Goal: Complete application form

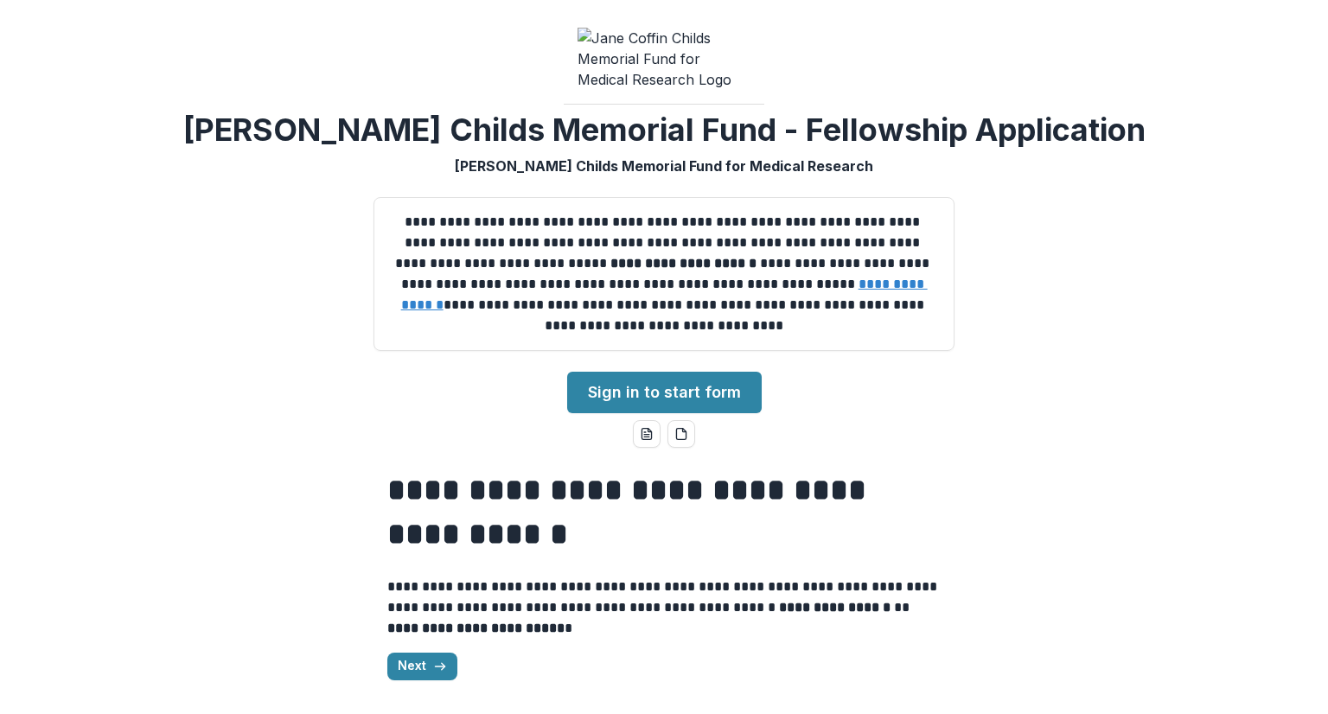
scroll to position [3, 0]
click at [435, 667] on line "button" at bounding box center [440, 667] width 10 height 0
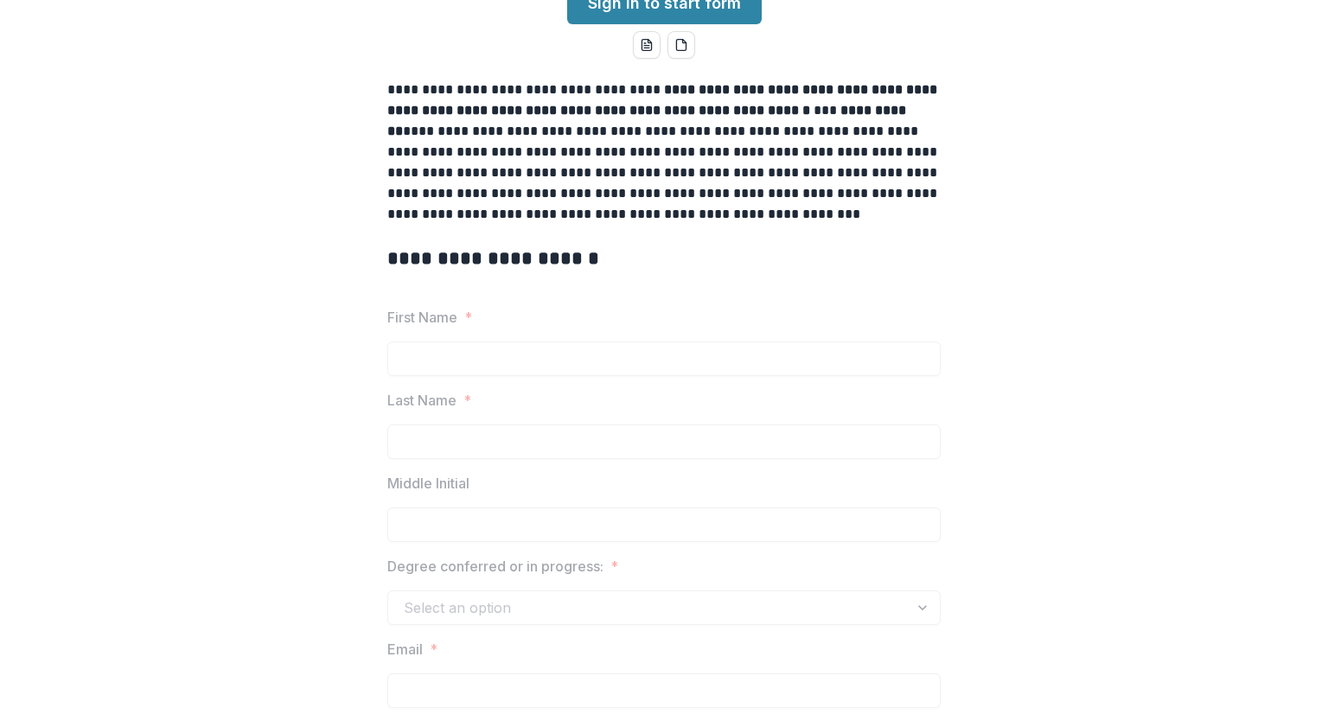
scroll to position [276, 0]
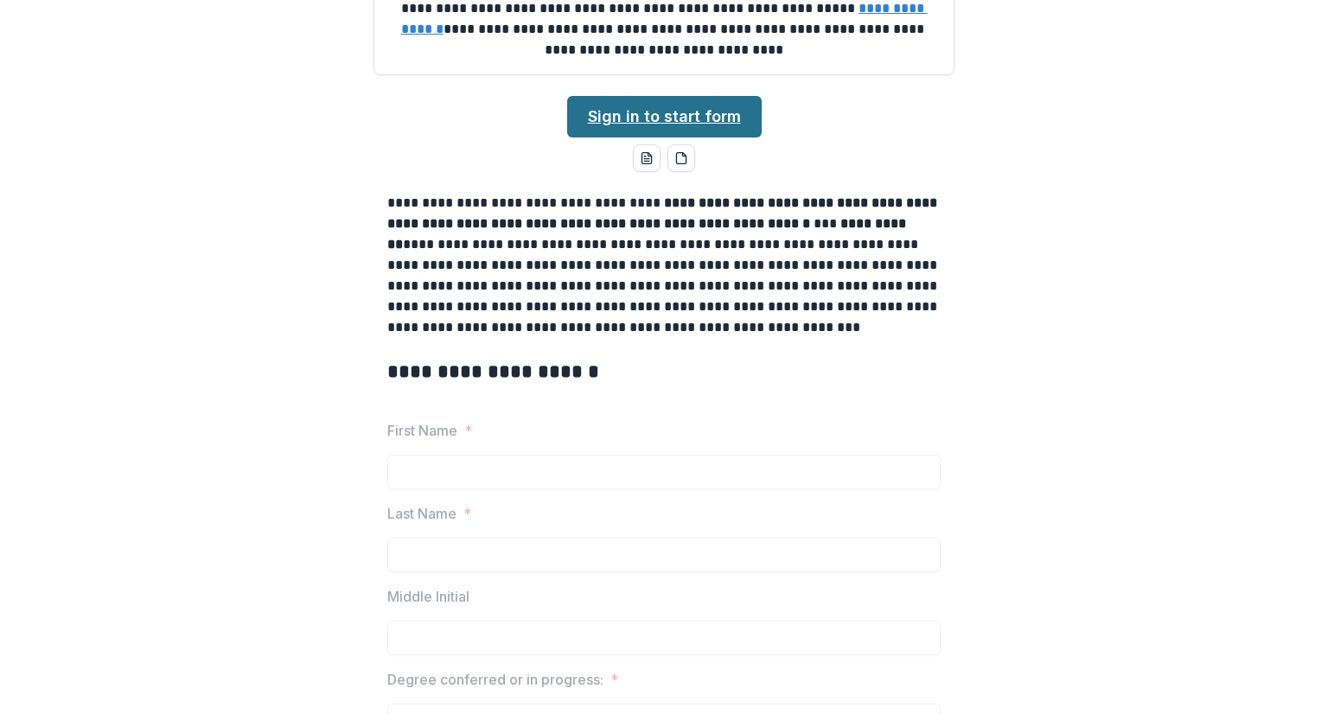
click at [696, 122] on link "Sign in to start form" at bounding box center [664, 117] width 195 height 42
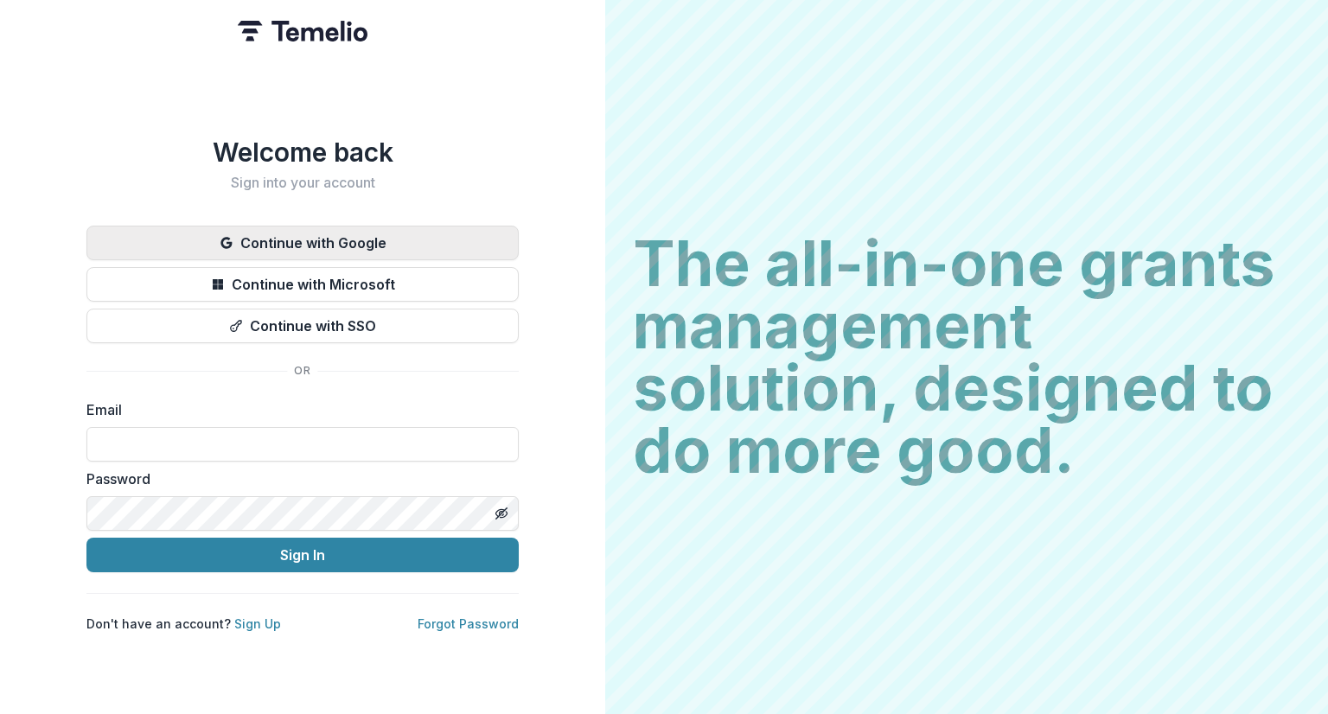
click at [418, 239] on button "Continue with Google" at bounding box center [302, 243] width 432 height 35
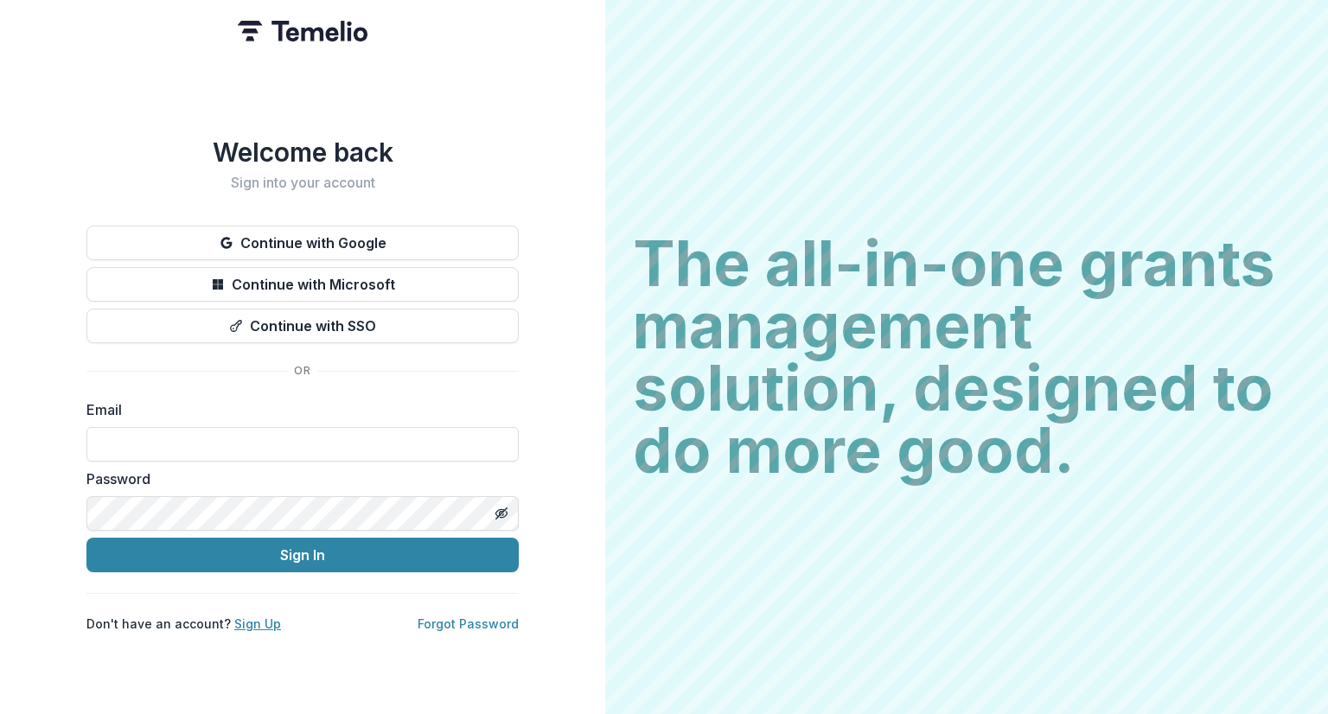
click at [251, 622] on link "Sign Up" at bounding box center [257, 623] width 47 height 15
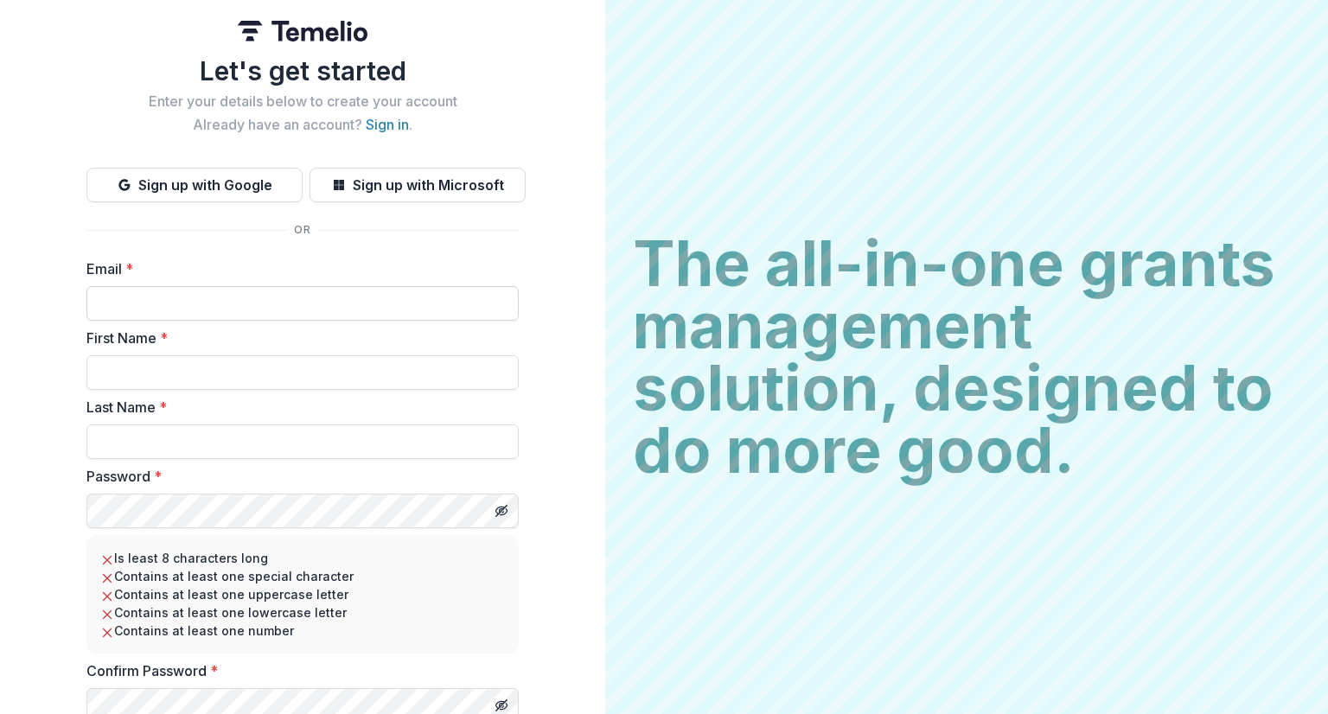
click at [271, 307] on input "Email *" at bounding box center [302, 303] width 432 height 35
type input "**********"
click at [176, 370] on input "First Name *" at bounding box center [302, 372] width 432 height 35
type input "******"
type input "*********"
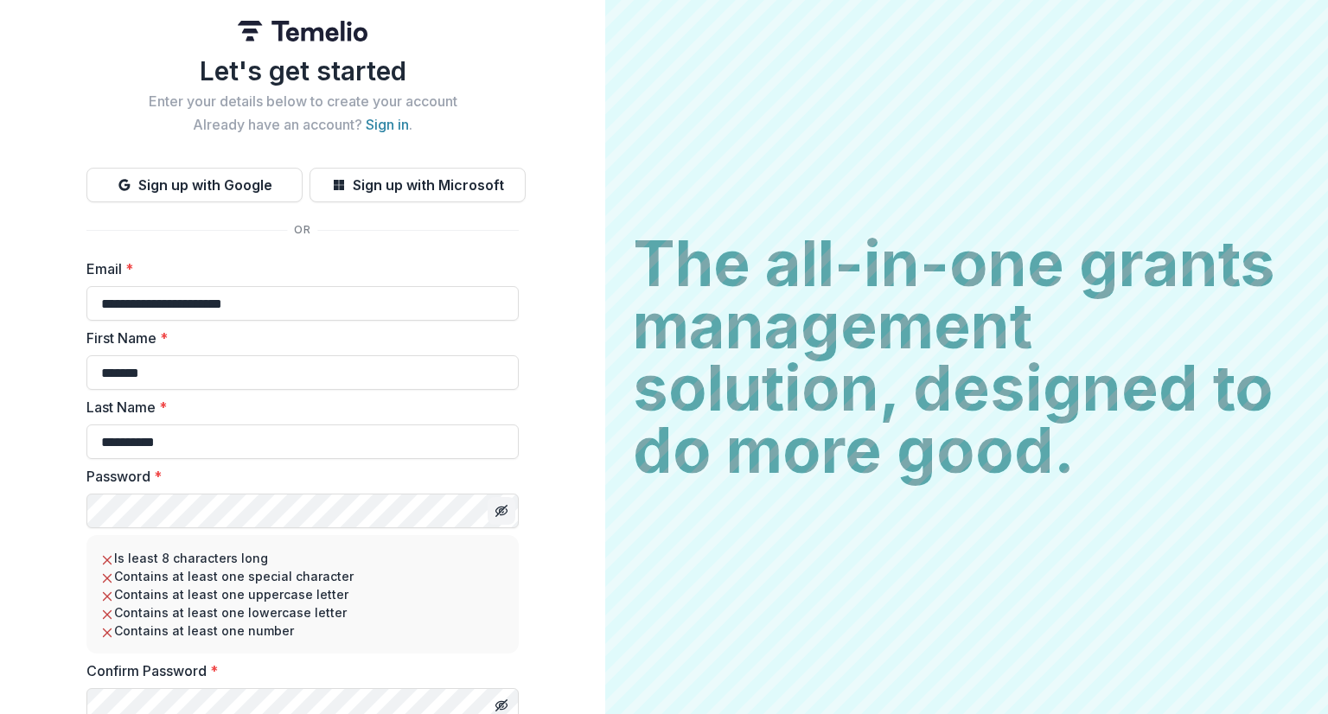
click at [495, 510] on icon "Toggle password visibility" at bounding box center [502, 511] width 14 height 14
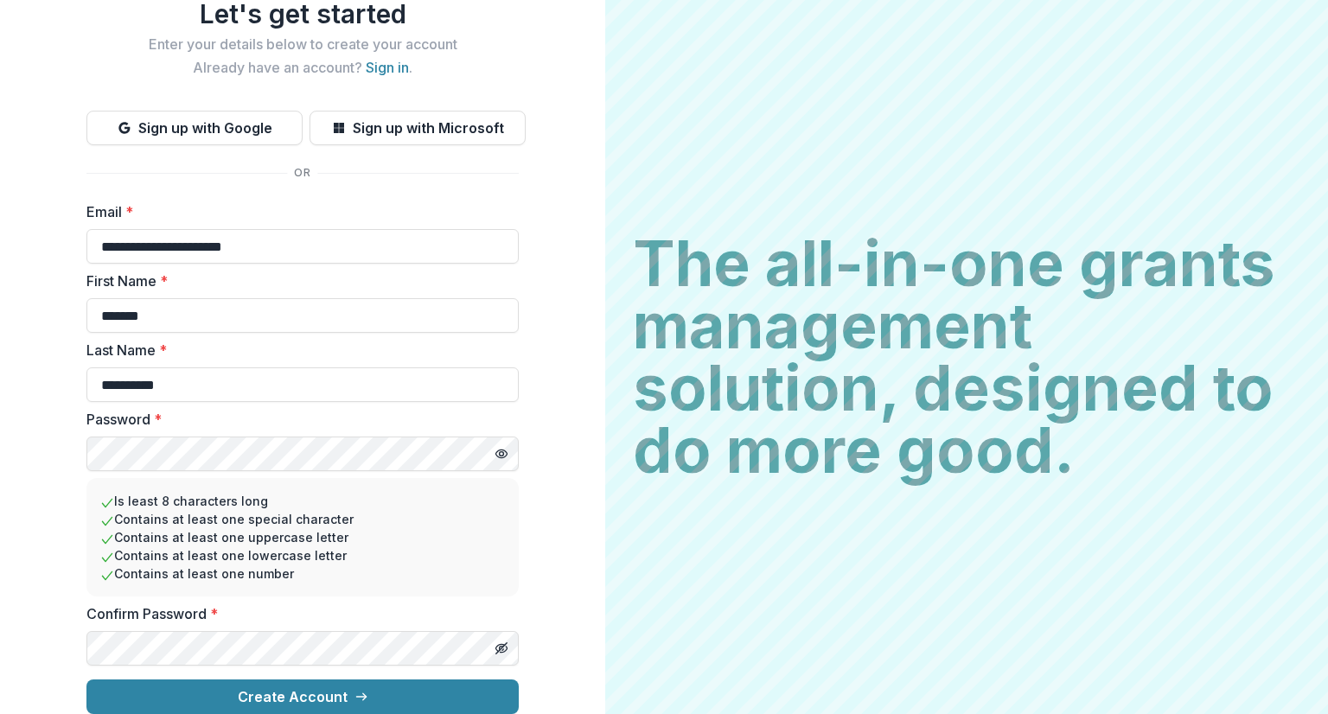
click at [86, 680] on button "Create Account" at bounding box center [302, 697] width 432 height 35
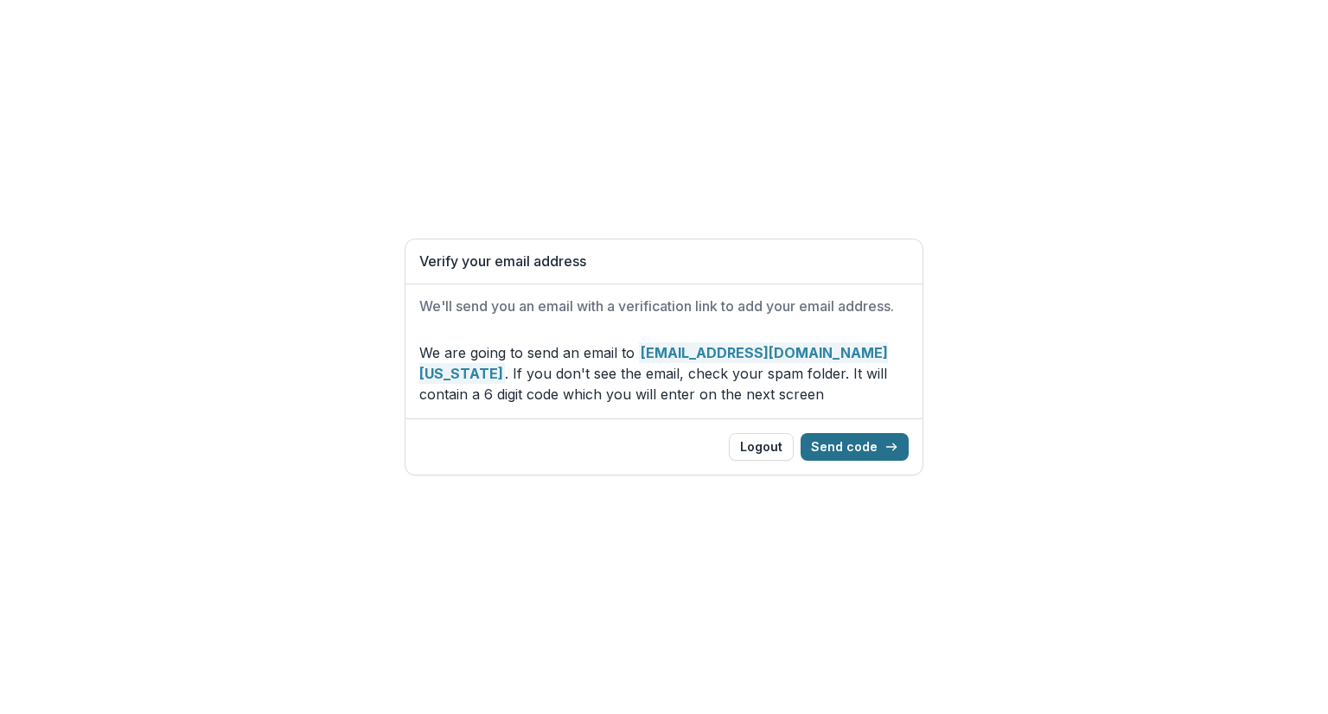
click at [844, 441] on button "Send code" at bounding box center [855, 447] width 108 height 28
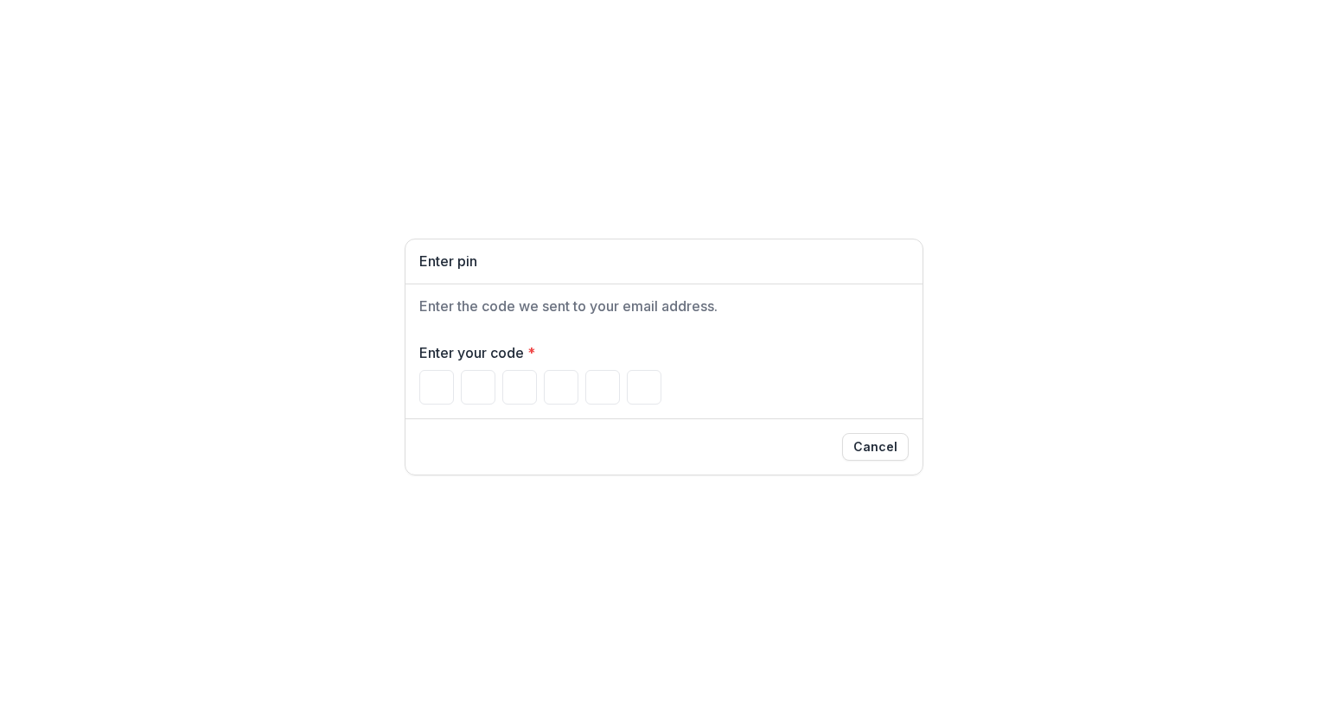
type input "*"
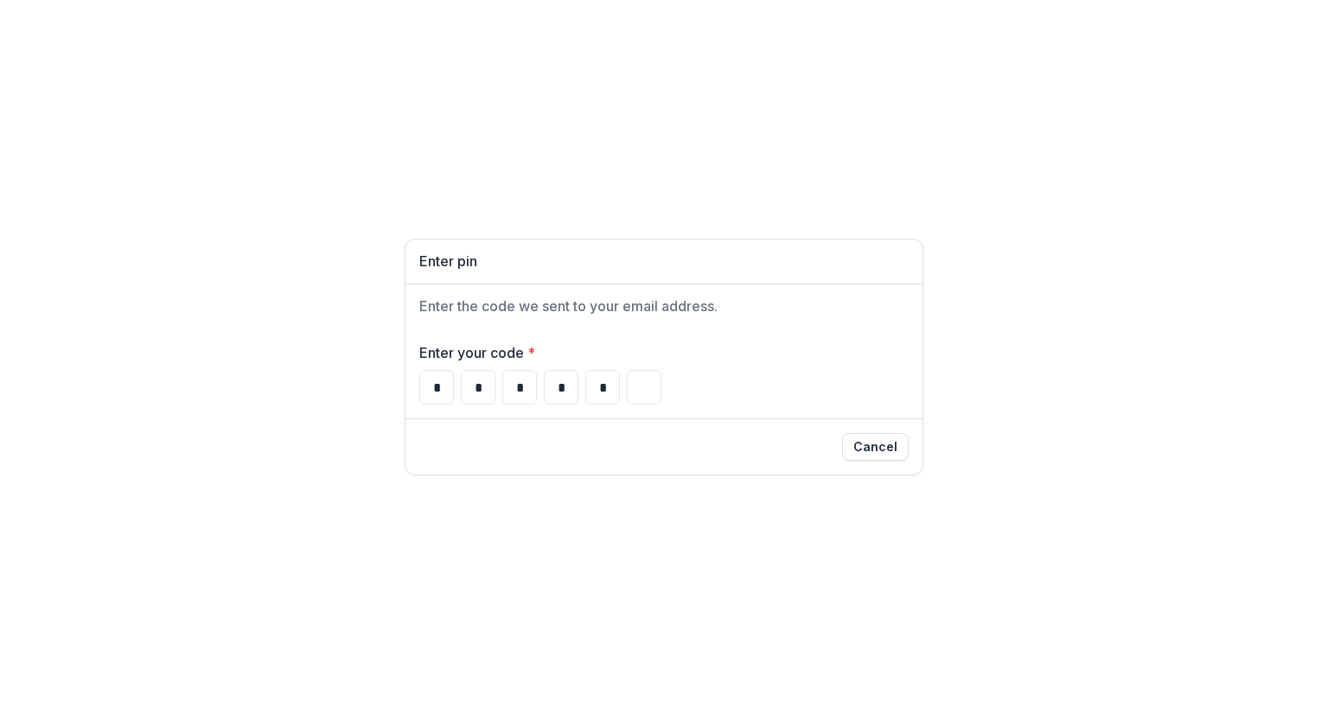
type input "*"
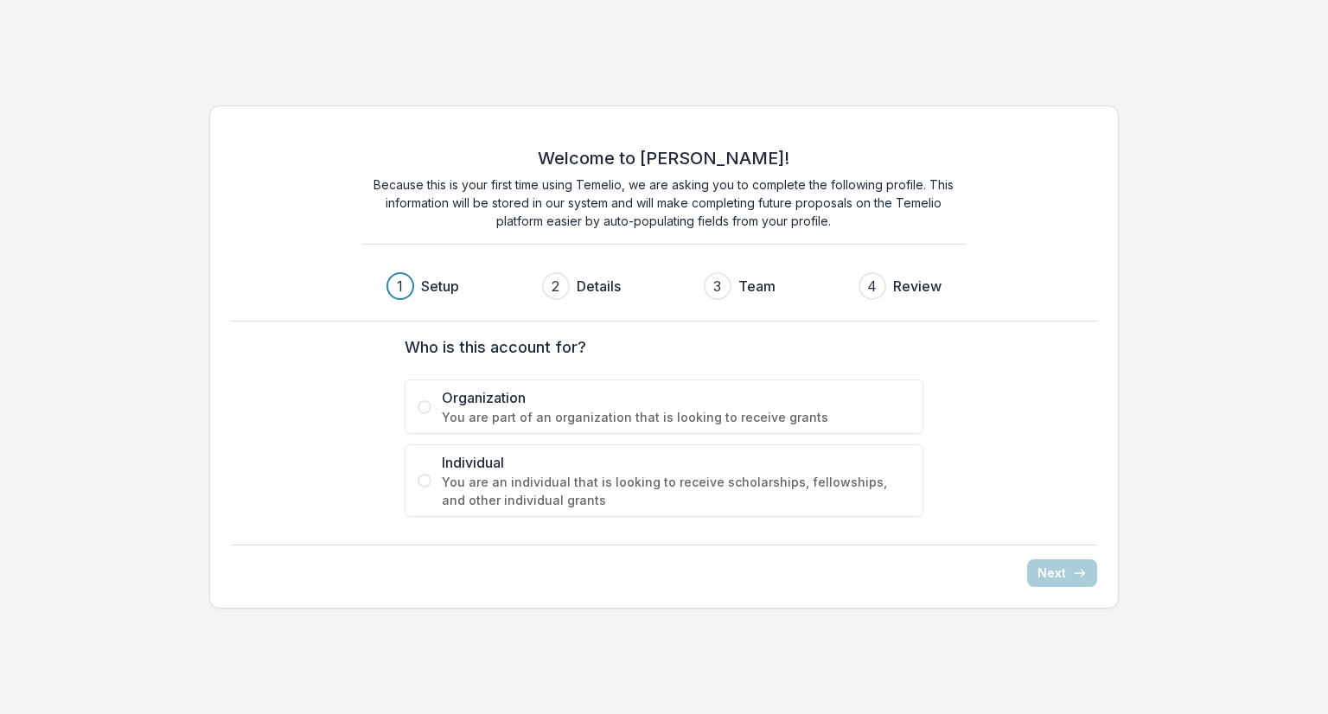
click at [425, 476] on span at bounding box center [425, 481] width 14 height 14
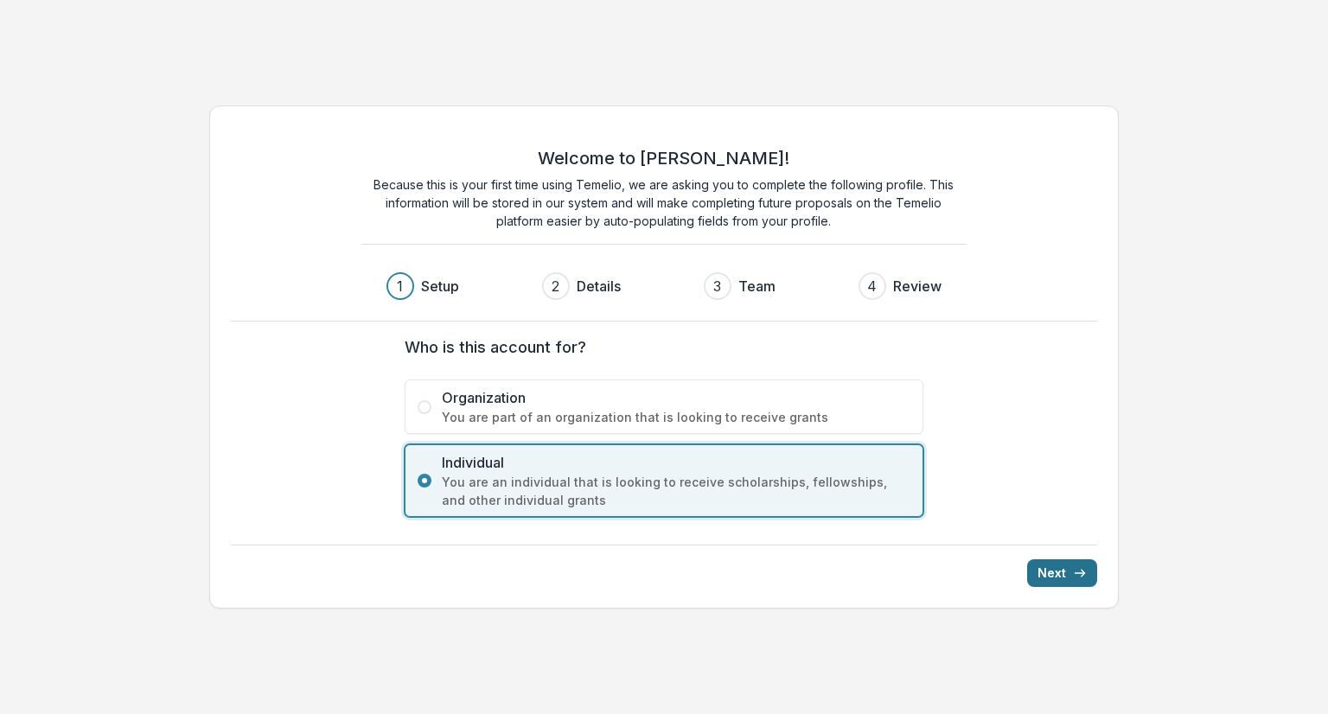
click at [1052, 568] on button "Next" at bounding box center [1062, 573] width 70 height 28
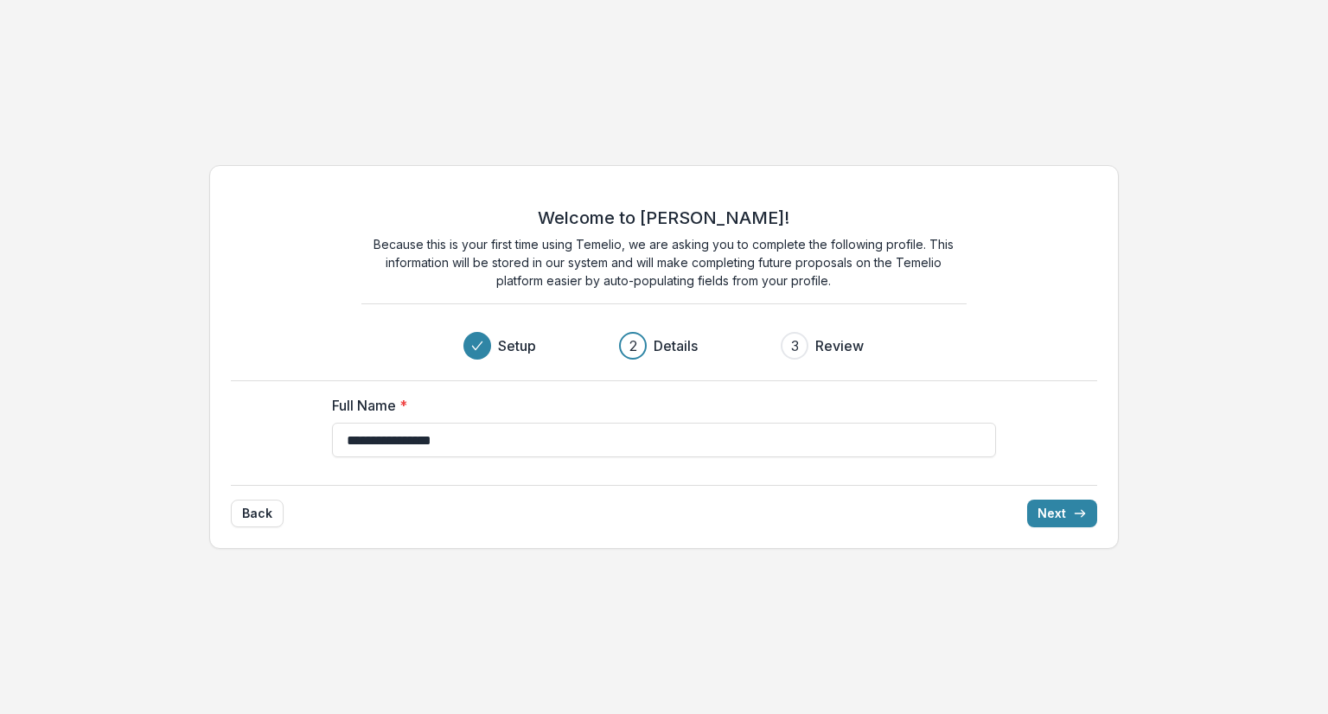
type input "**********"
click at [1027, 500] on button "Next" at bounding box center [1062, 514] width 70 height 28
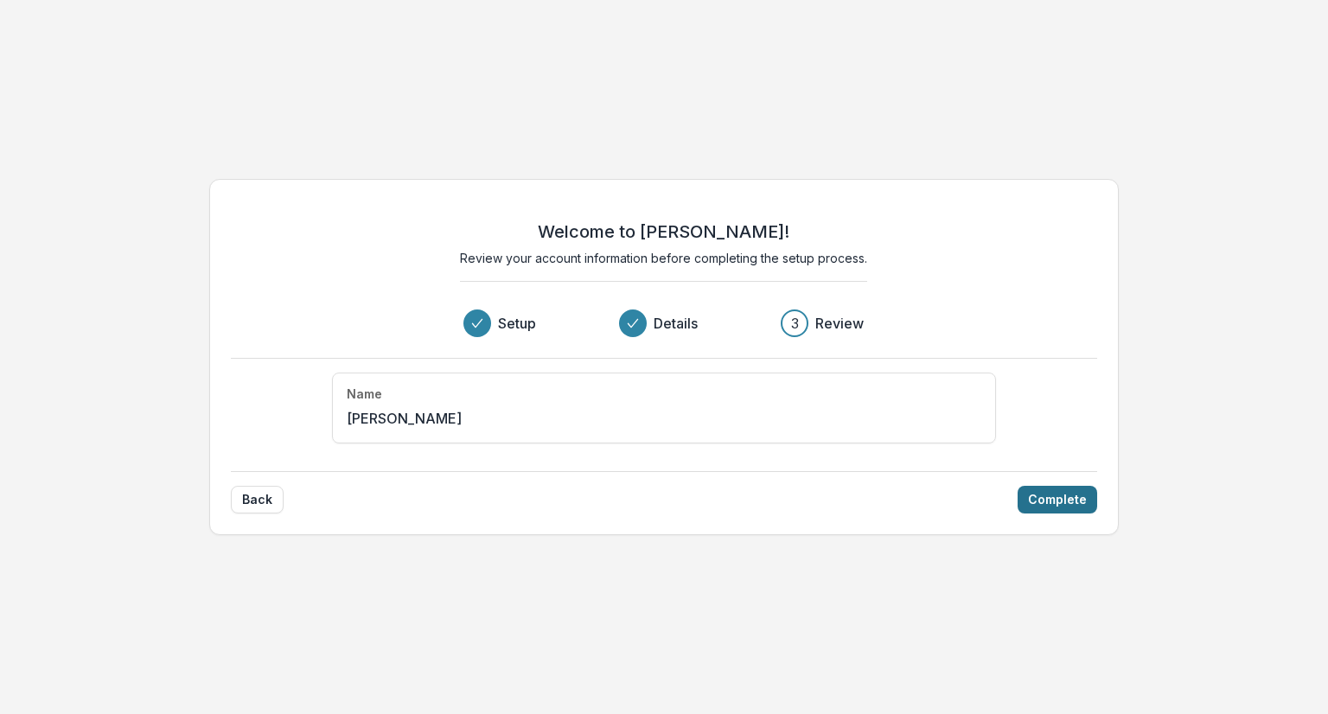
click at [1062, 508] on button "Complete" at bounding box center [1058, 500] width 80 height 28
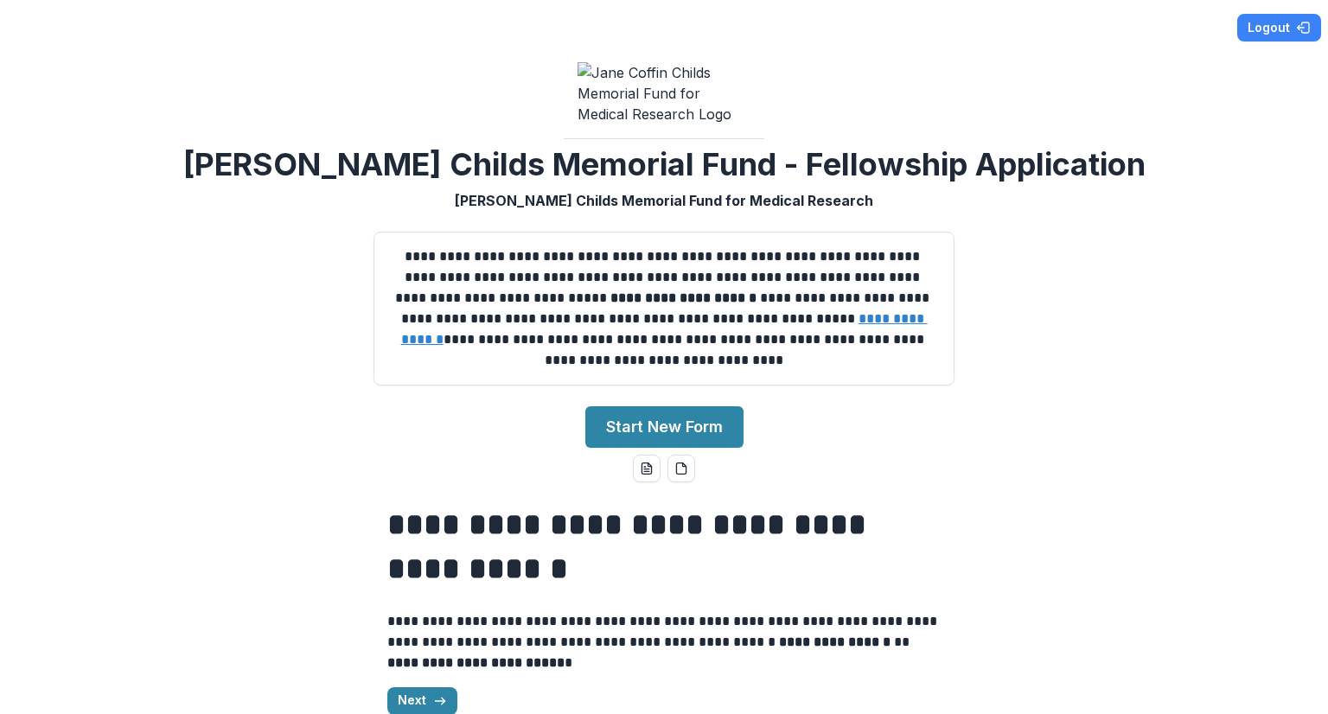
scroll to position [38, 0]
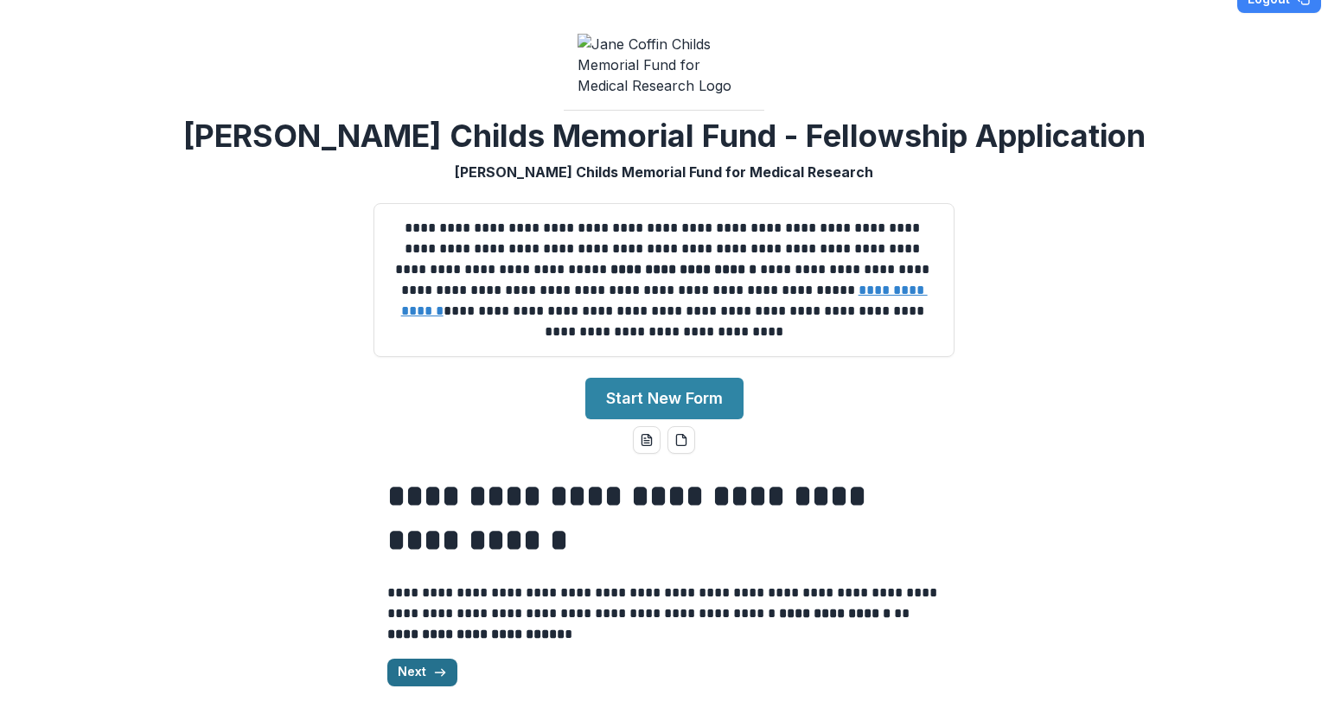
click at [439, 673] on line "button" at bounding box center [440, 673] width 10 height 0
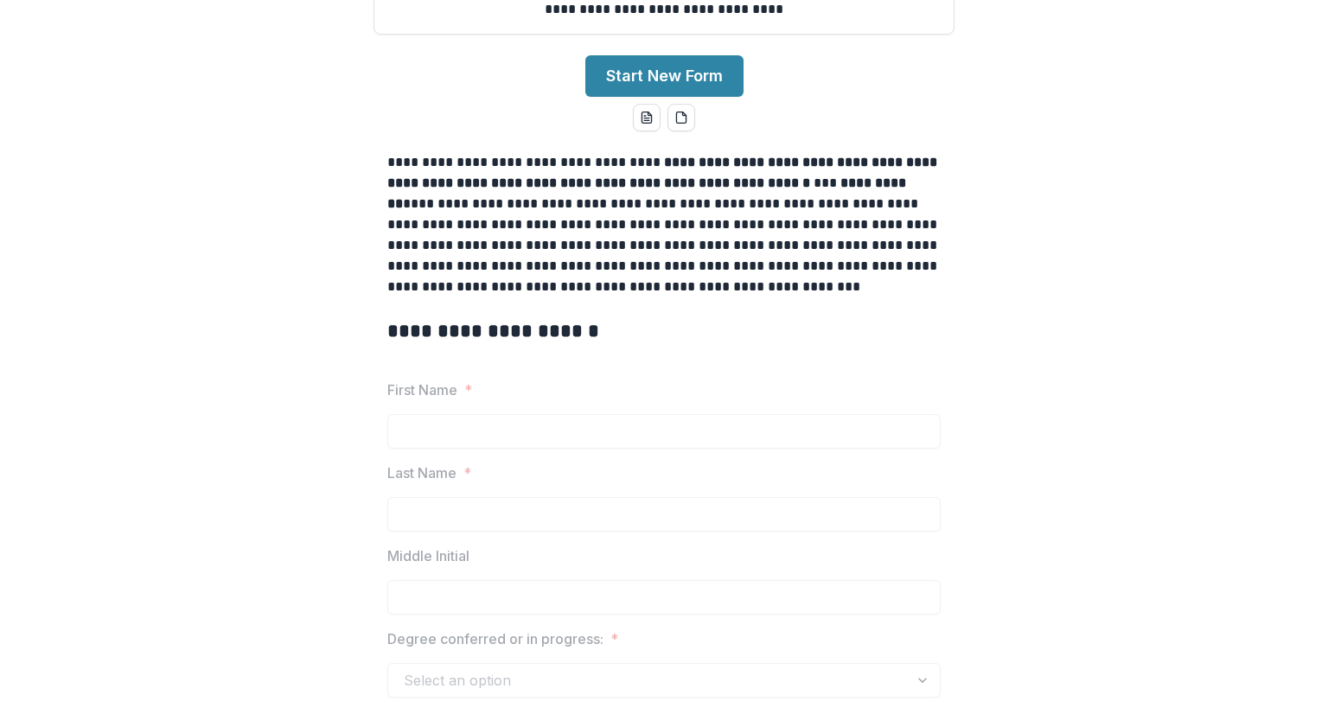
scroll to position [363, 0]
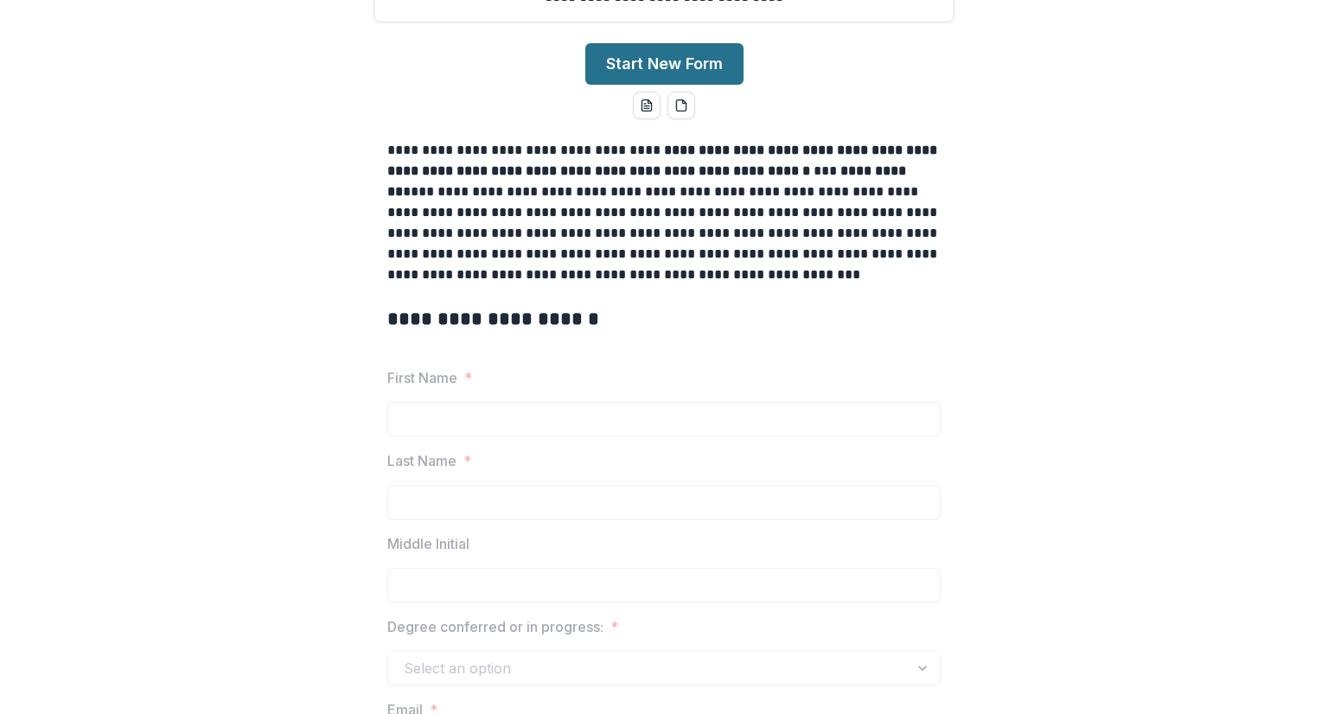
click at [646, 64] on button "Start New Form" at bounding box center [664, 64] width 158 height 42
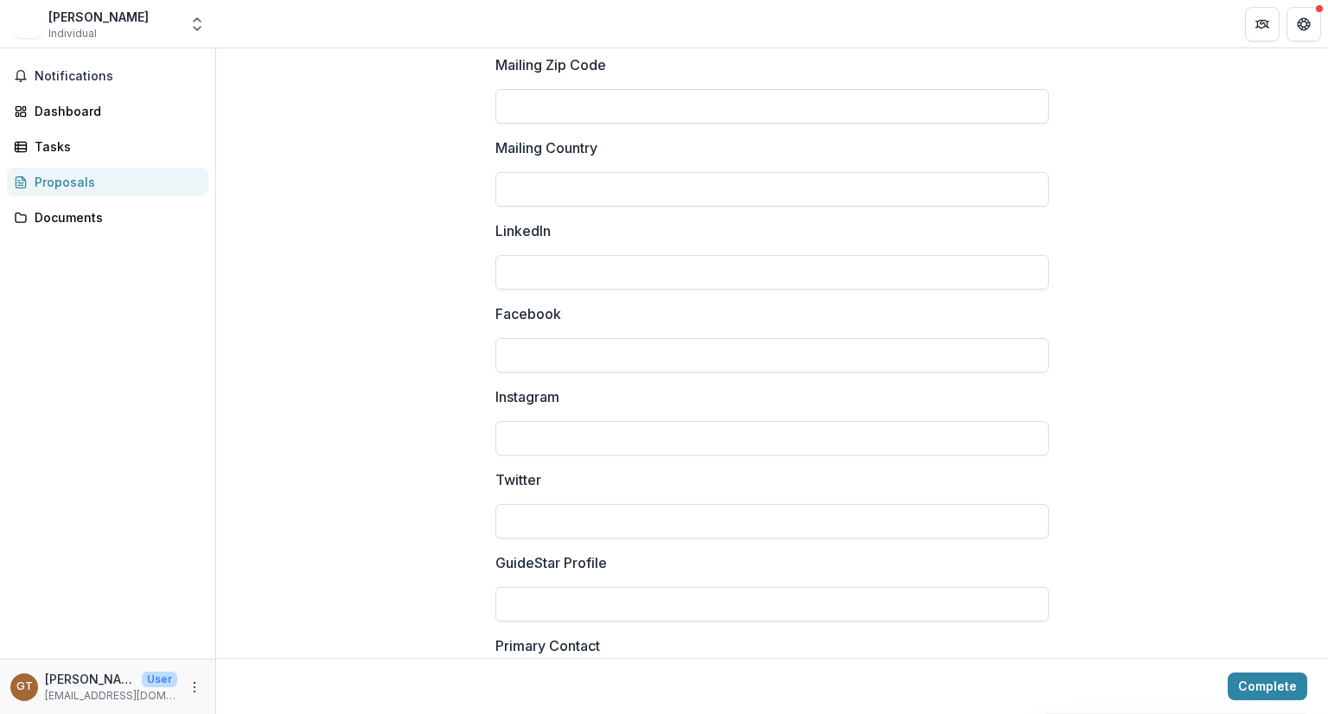
scroll to position [2355, 0]
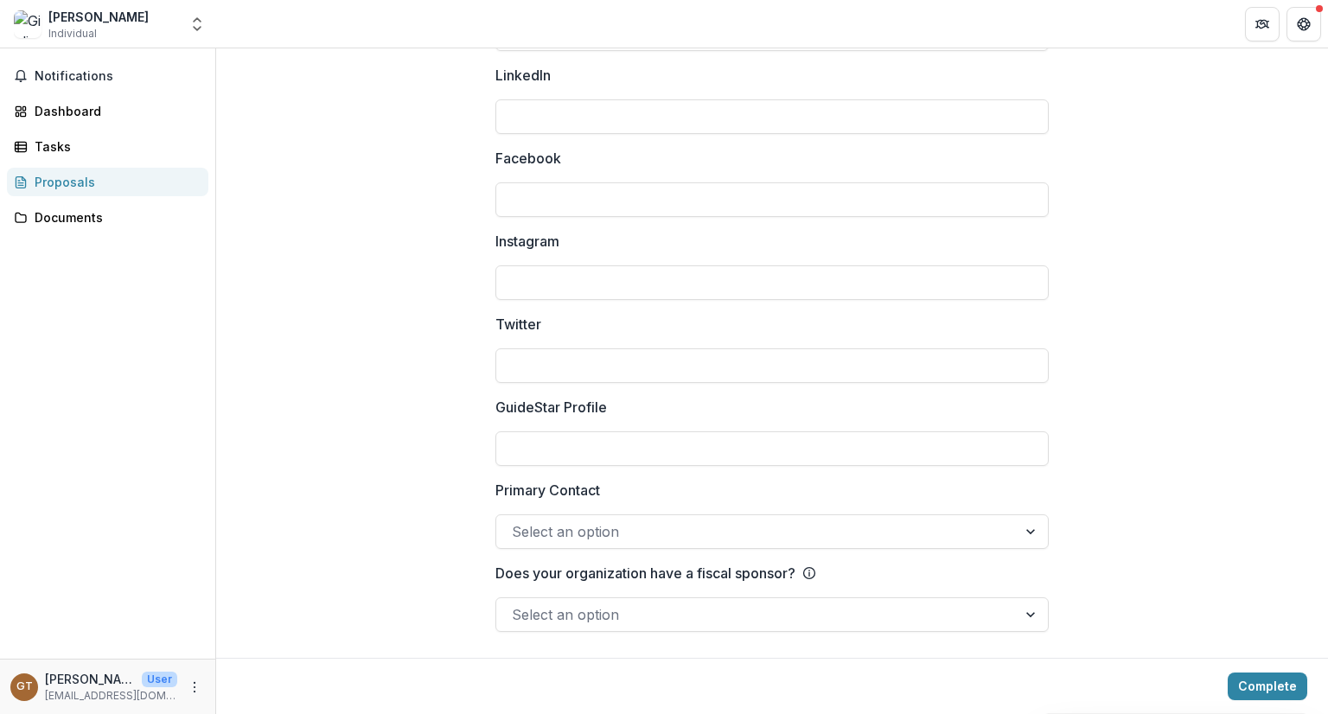
click at [77, 169] on link "Proposals" at bounding box center [107, 182] width 201 height 29
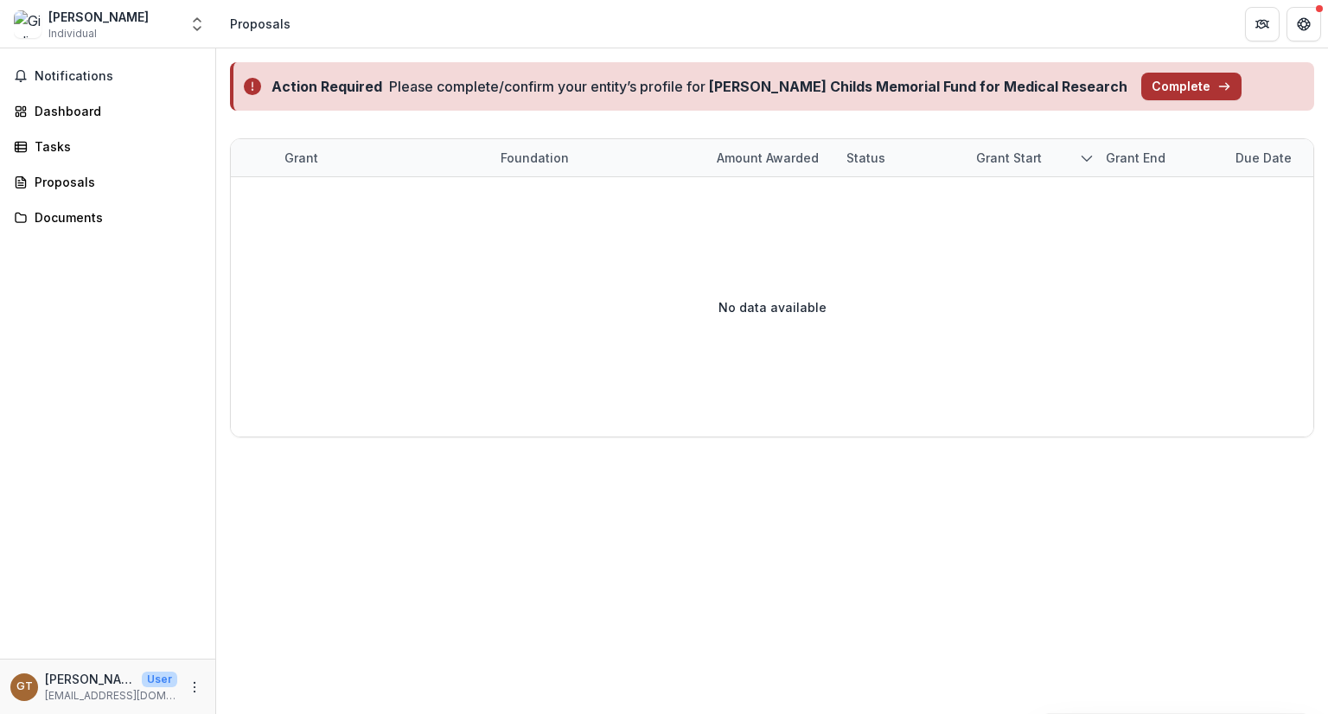
click at [1141, 87] on button "Complete" at bounding box center [1191, 87] width 100 height 28
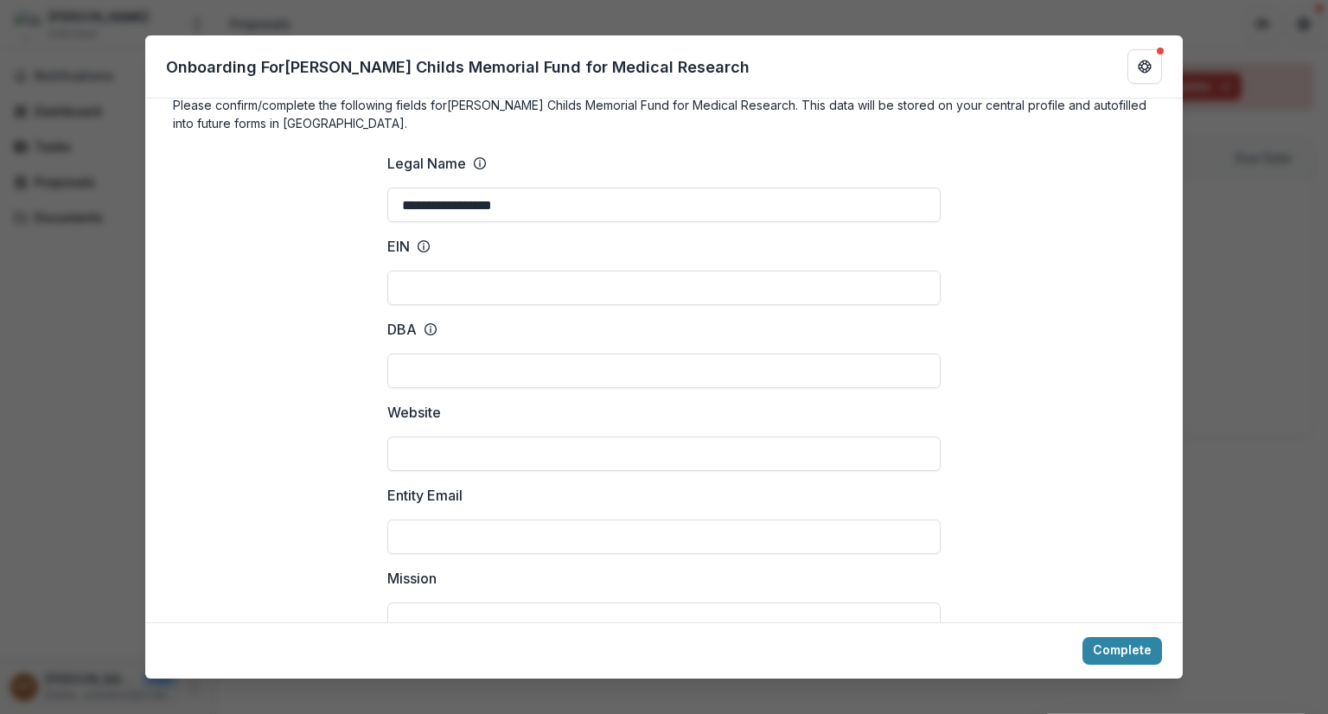
scroll to position [31, 0]
click at [1236, 319] on div "**********" at bounding box center [664, 357] width 1328 height 714
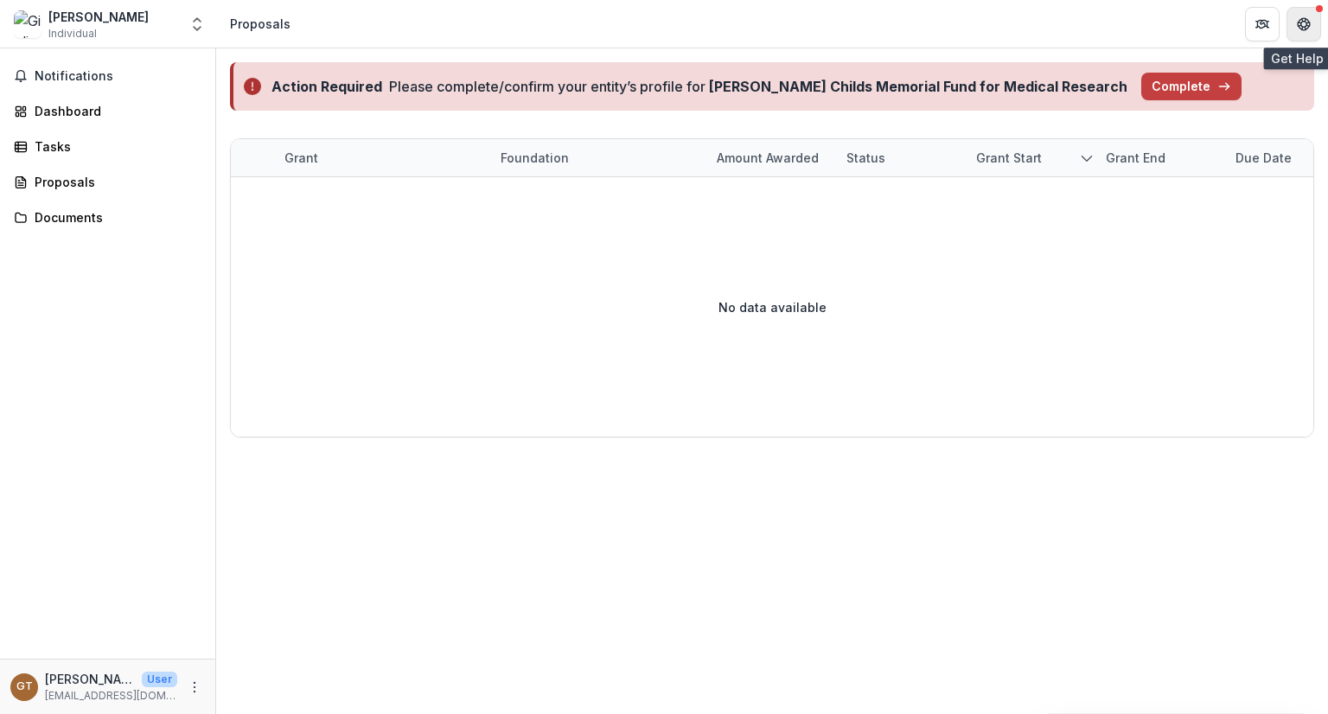
click at [1294, 35] on button "Get Help" at bounding box center [1304, 24] width 35 height 35
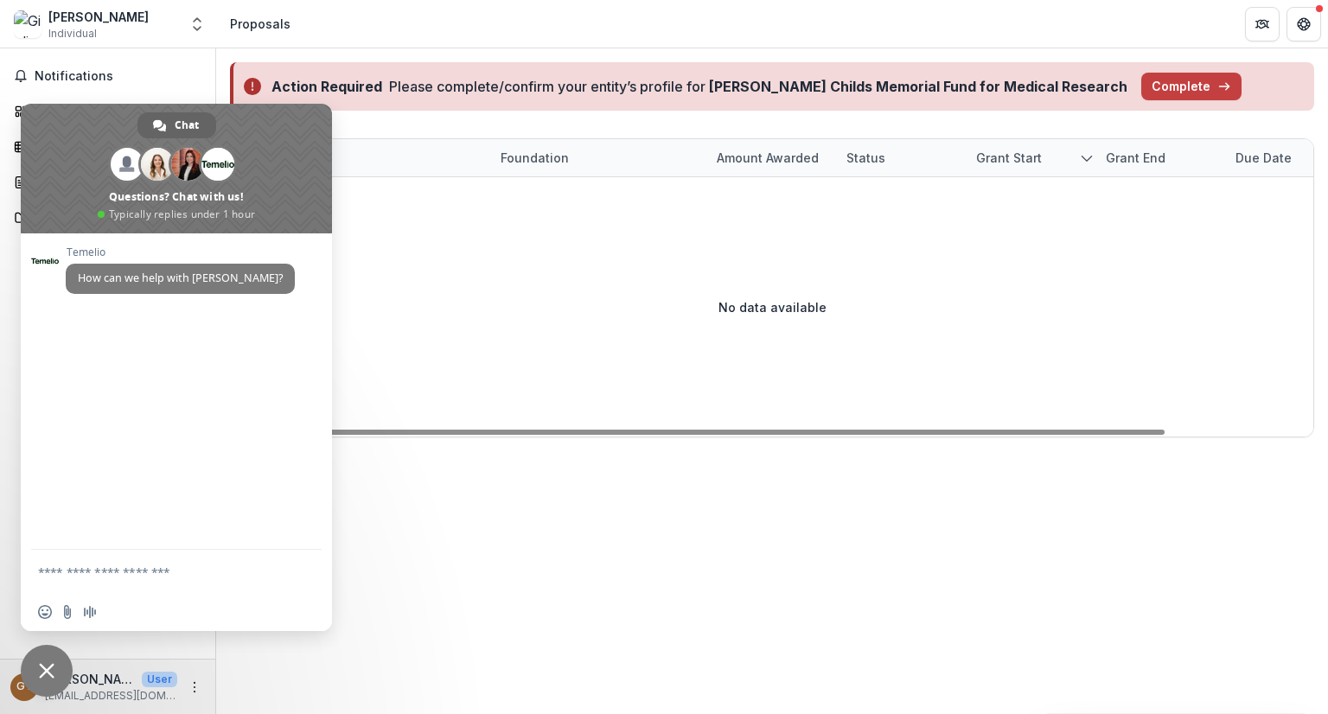
click at [477, 603] on div "Action Required Please complete/confirm your entity’s profile for Jane Coffin C…" at bounding box center [772, 381] width 1112 height 666
click at [193, 19] on icon "Open entity switcher" at bounding box center [196, 24] width 17 height 17
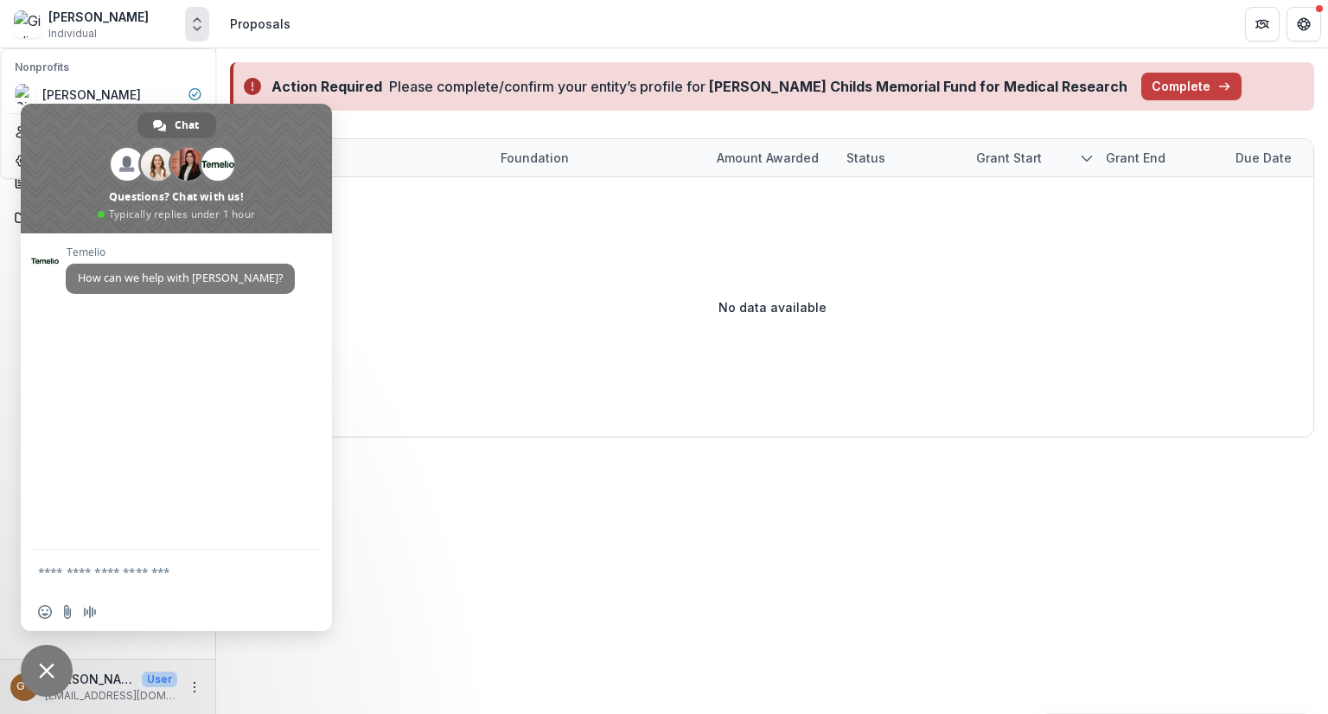
click at [193, 19] on icon "Open entity switcher" at bounding box center [196, 24] width 17 height 17
